Goal: Information Seeking & Learning: Learn about a topic

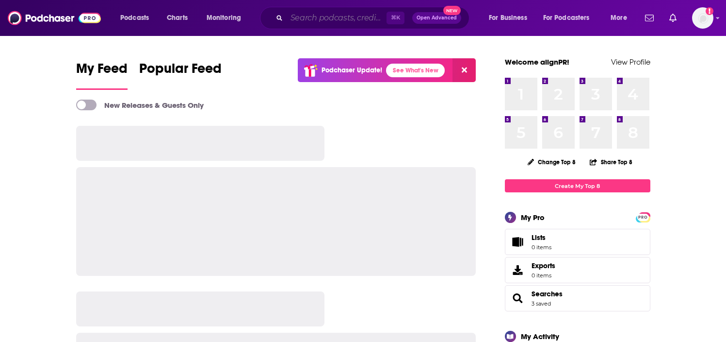
click at [299, 16] on input "Search podcasts, credits, & more..." at bounding box center [337, 18] width 100 height 16
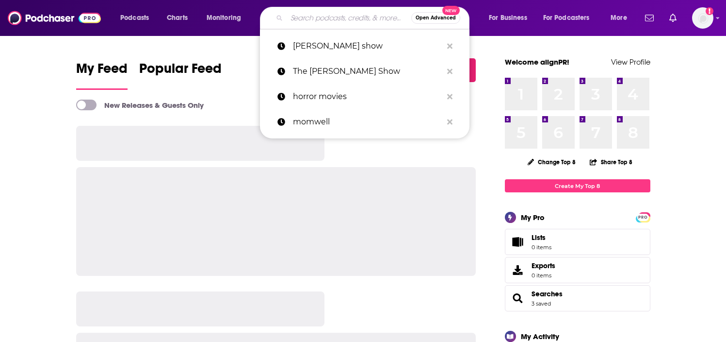
paste input "Stars and Stars with [PERSON_NAME]"
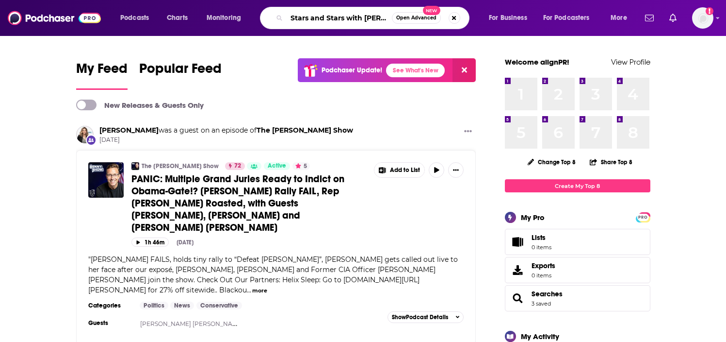
type input "Stars and Stars with [PERSON_NAME]"
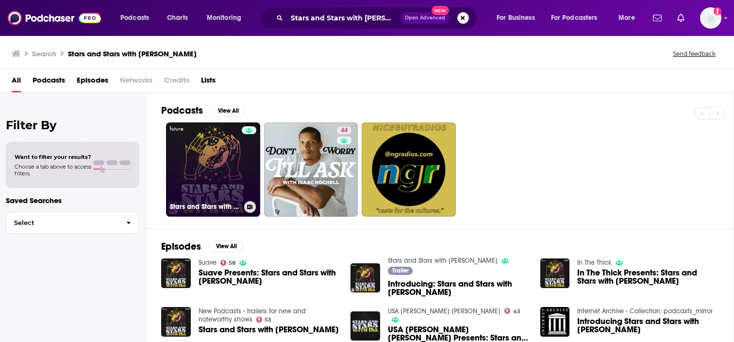
click at [225, 161] on link "Stars and Stars with [PERSON_NAME]" at bounding box center [213, 169] width 94 height 94
